Goal: Browse casually: Explore the website without a specific task or goal

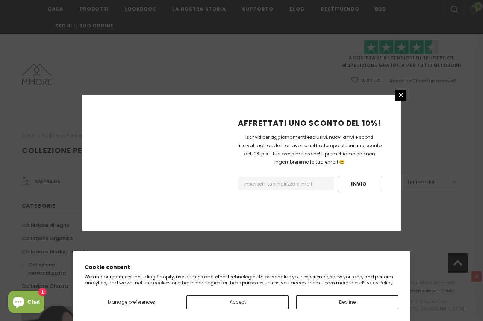
scroll to position [465, 0]
